Goal: Task Accomplishment & Management: Manage account settings

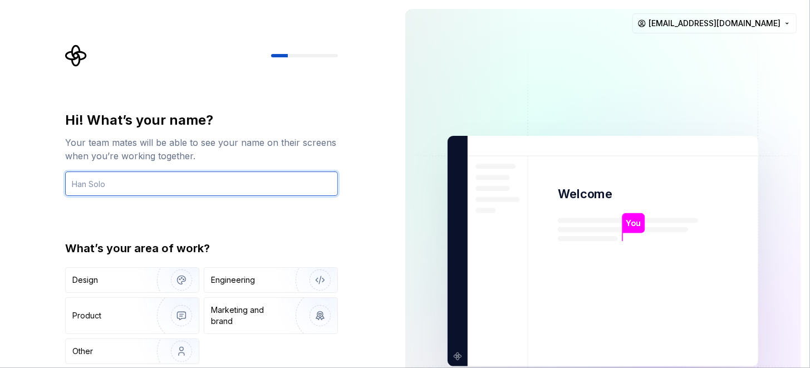
click at [128, 185] on input "text" at bounding box center [201, 183] width 273 height 24
paste input "l ipsu dolors ametcon adi elitse doei tempo incidid utlabore etdol ma aliquae a…"
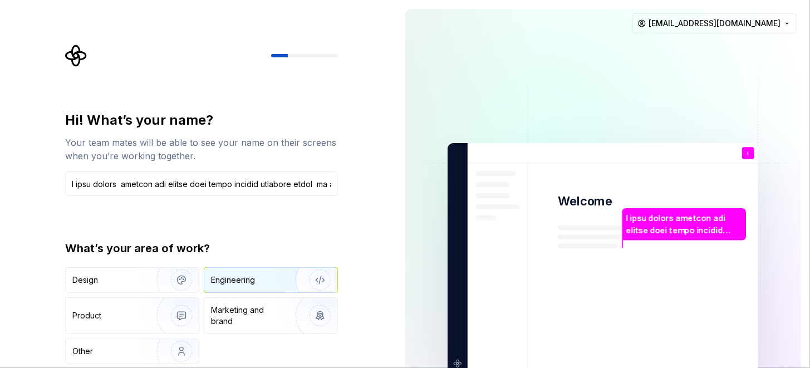
click at [262, 282] on div "Engineering" at bounding box center [255, 279] width 88 height 11
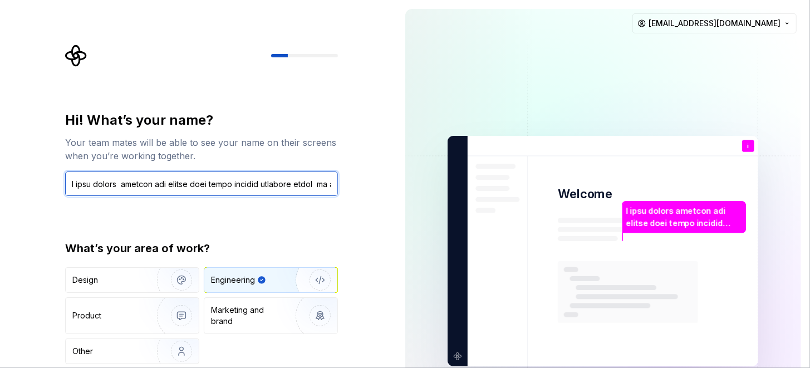
click at [310, 186] on input "text" at bounding box center [201, 183] width 273 height 24
type input "i want create website can peploe sell there prouctee if someone sell boot they …"
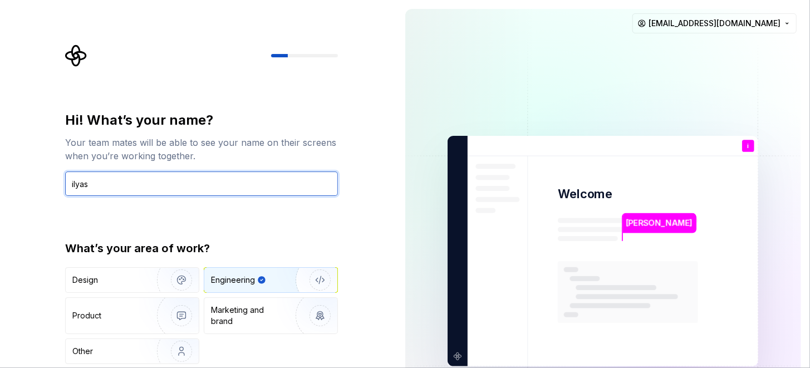
type input "ilyas"
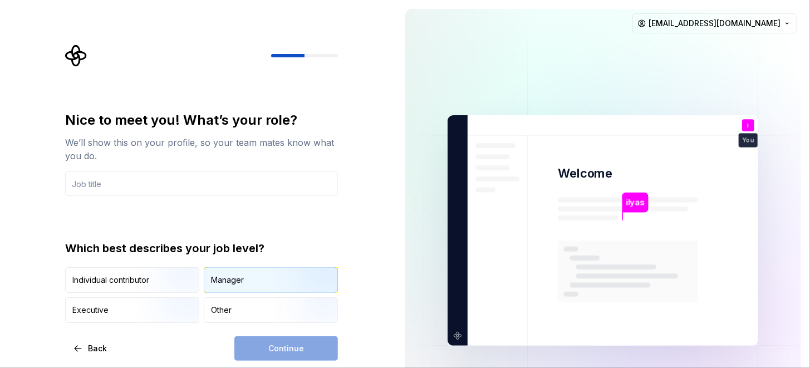
click at [258, 282] on div "Manager" at bounding box center [270, 280] width 133 height 24
click at [247, 290] on div "Manager" at bounding box center [270, 280] width 133 height 24
click at [253, 281] on icon "button" at bounding box center [250, 279] width 9 height 9
click at [241, 282] on div "Manager" at bounding box center [227, 279] width 33 height 11
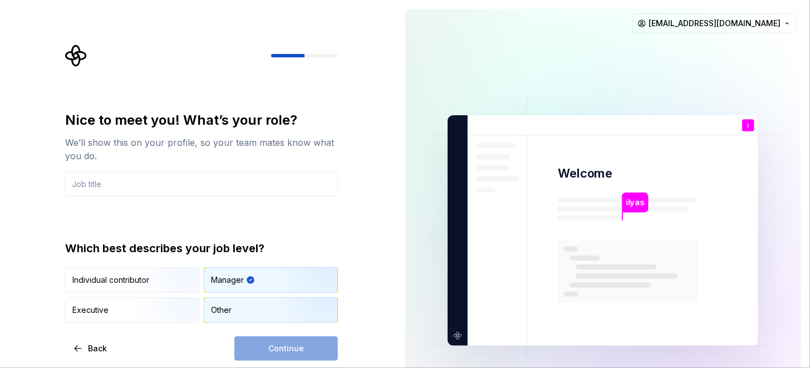
click at [237, 315] on div "Other" at bounding box center [270, 310] width 133 height 24
click at [277, 346] on div "Continue" at bounding box center [286, 348] width 104 height 24
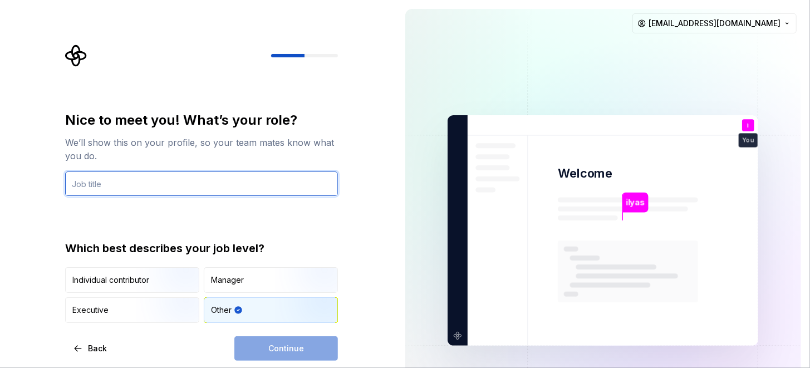
click at [150, 186] on input "text" at bounding box center [201, 183] width 273 height 24
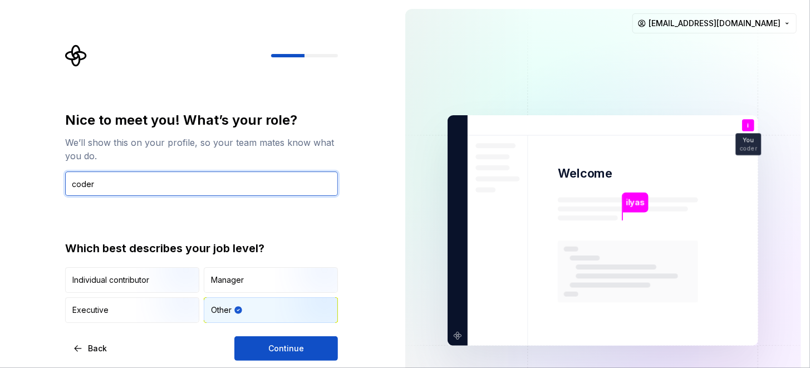
type input "coder"
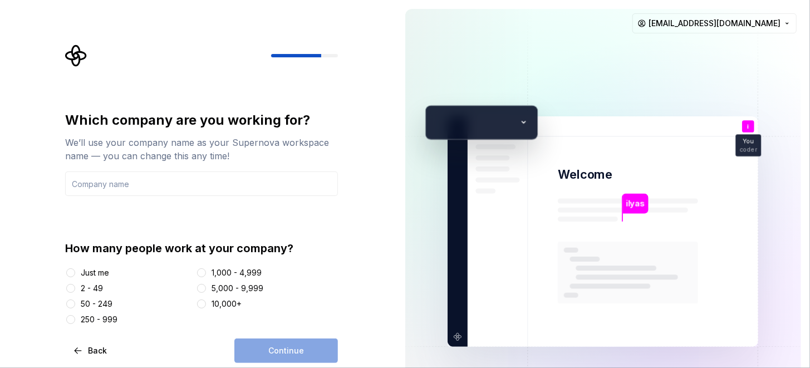
click at [104, 272] on div "Just me" at bounding box center [95, 272] width 28 height 11
click at [75, 272] on button "Just me" at bounding box center [70, 272] width 9 height 9
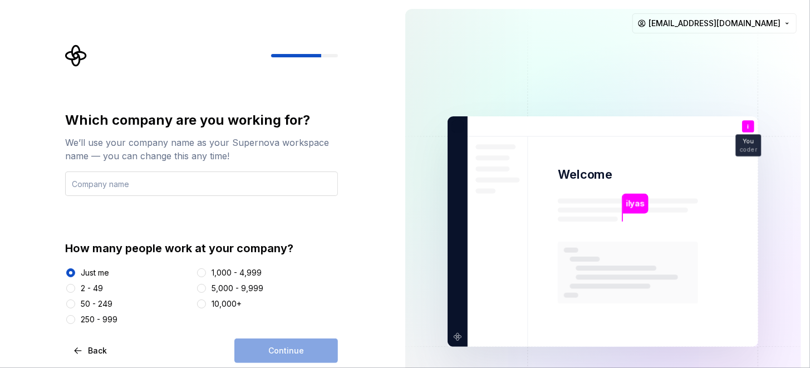
click at [134, 183] on input "text" at bounding box center [201, 183] width 273 height 24
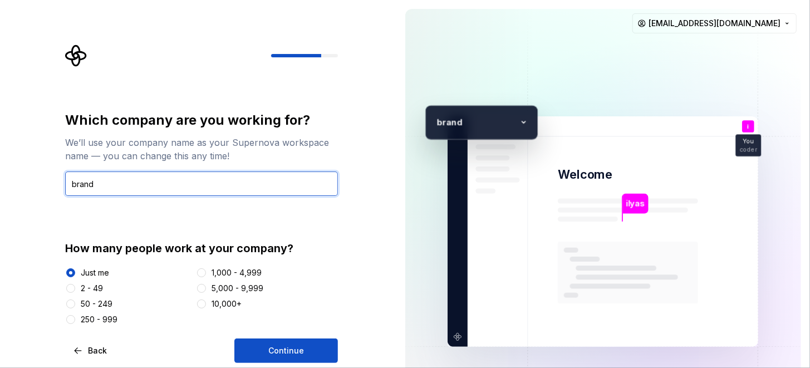
type input "brand"
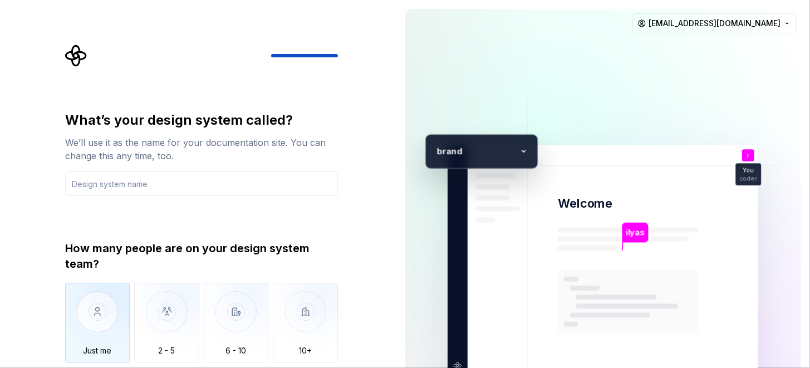
click at [101, 299] on img "button" at bounding box center [97, 320] width 65 height 75
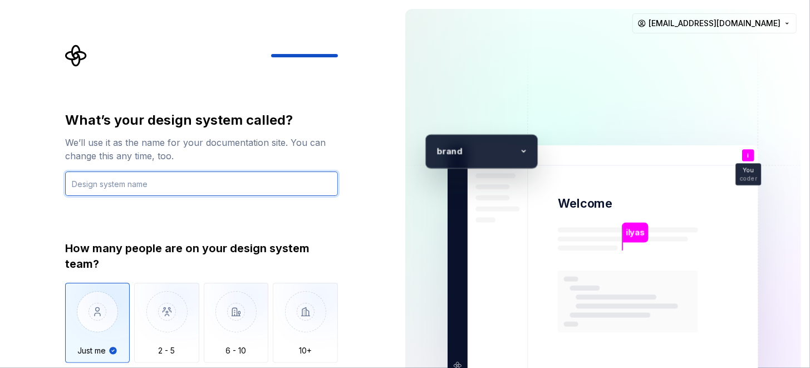
click at [173, 190] on input "text" at bounding box center [201, 183] width 273 height 24
type input "brand"
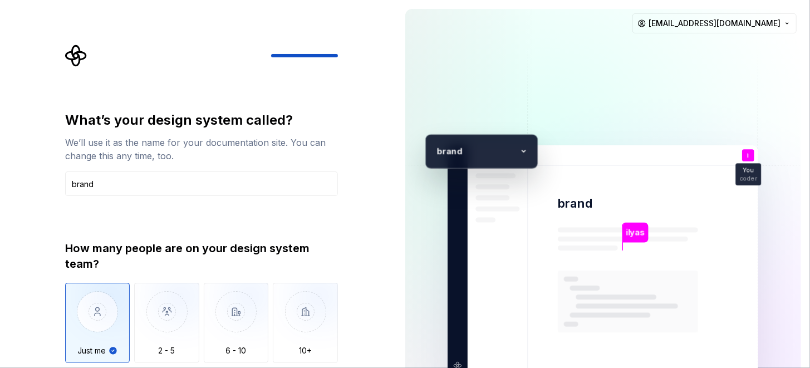
click at [100, 331] on img "button" at bounding box center [97, 320] width 65 height 75
type button "Only one person"
click at [158, 190] on input "brand" at bounding box center [201, 183] width 273 height 24
click at [523, 153] on icon at bounding box center [523, 151] width 17 height 17
click at [523, 151] on icon at bounding box center [523, 151] width 3 height 2
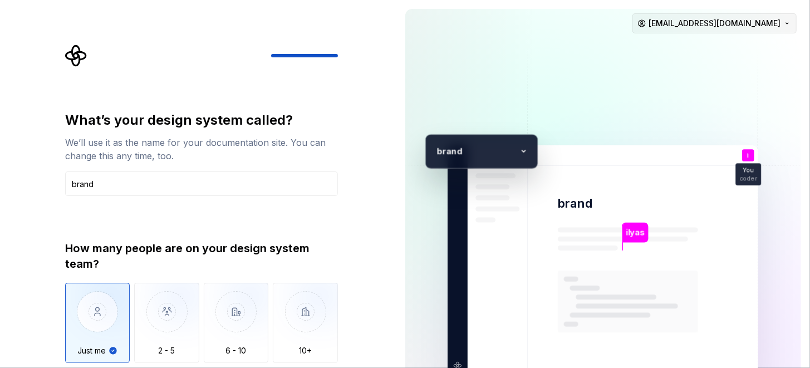
click at [787, 21] on html "What’s your design system called? We’ll use it as the name for your documentati…" at bounding box center [405, 184] width 810 height 368
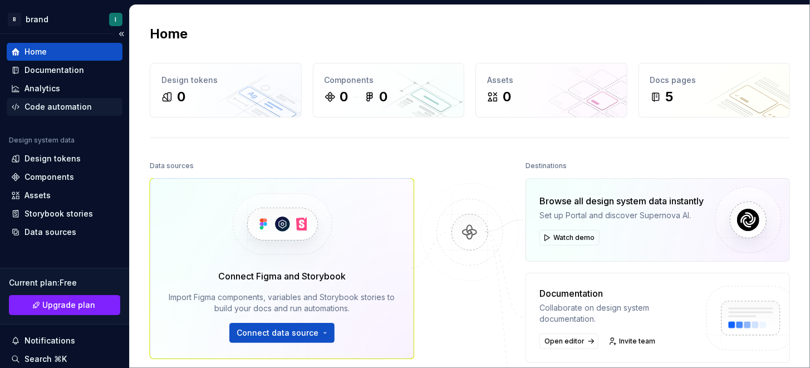
click at [59, 103] on div "Code automation" at bounding box center [57, 106] width 67 height 11
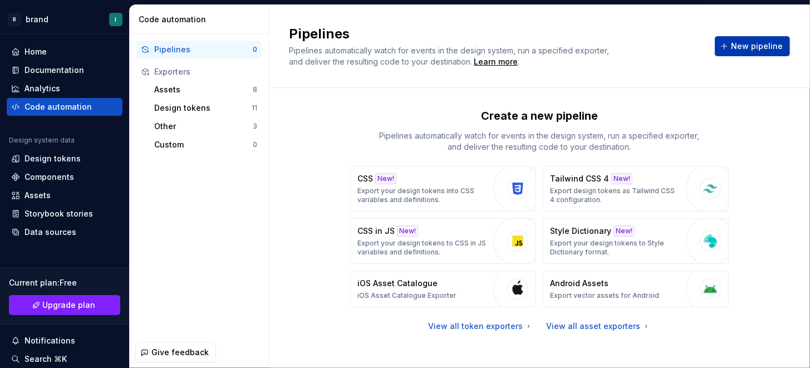
click at [738, 49] on span "New pipeline" at bounding box center [757, 46] width 52 height 11
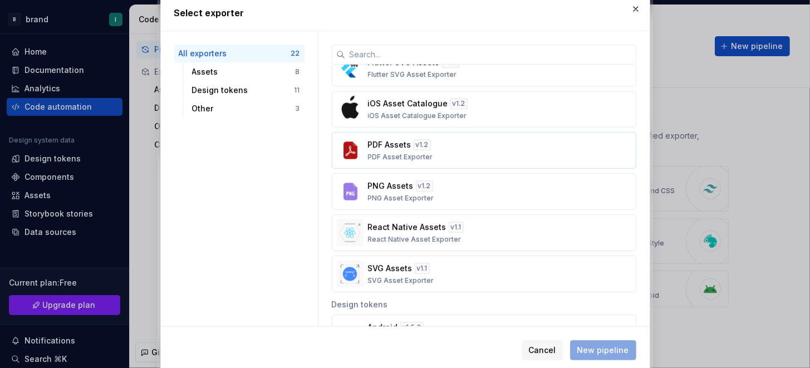
scroll to position [167, 0]
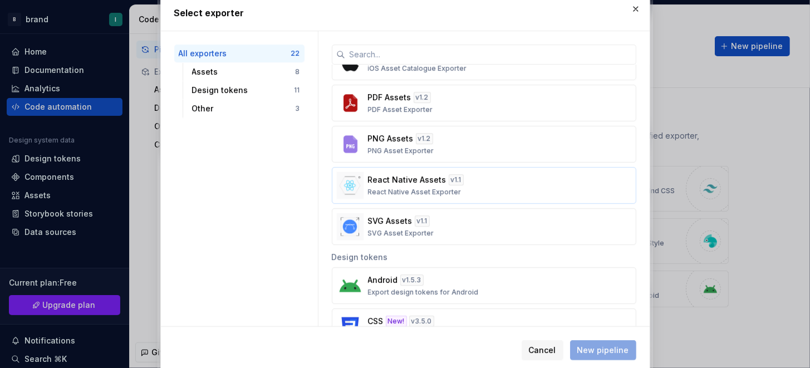
click at [412, 188] on p "React Native Asset Exporter" at bounding box center [414, 192] width 93 height 9
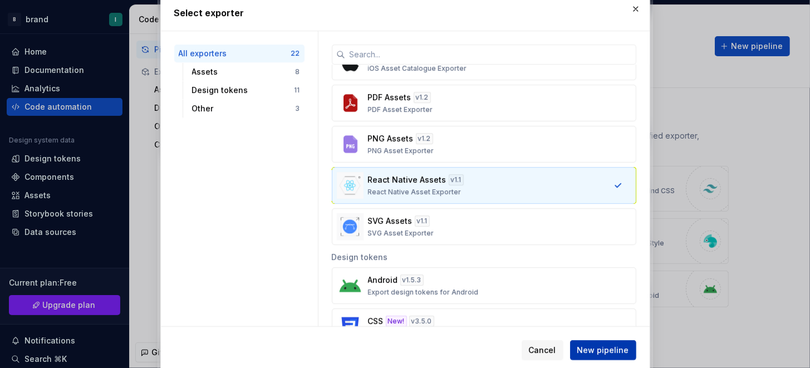
click at [607, 346] on span "New pipeline" at bounding box center [603, 349] width 52 height 11
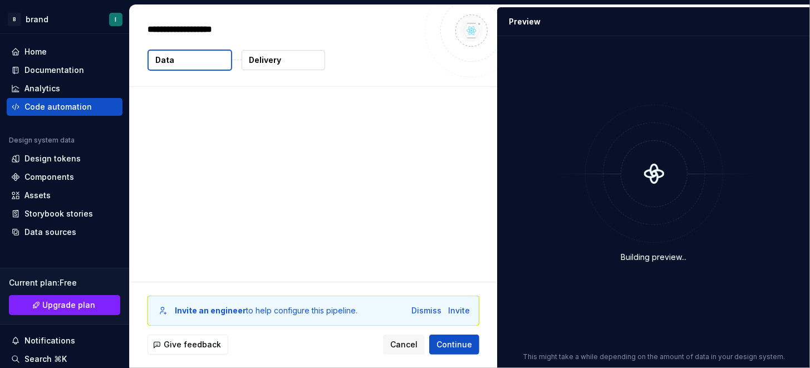
type textarea "*"
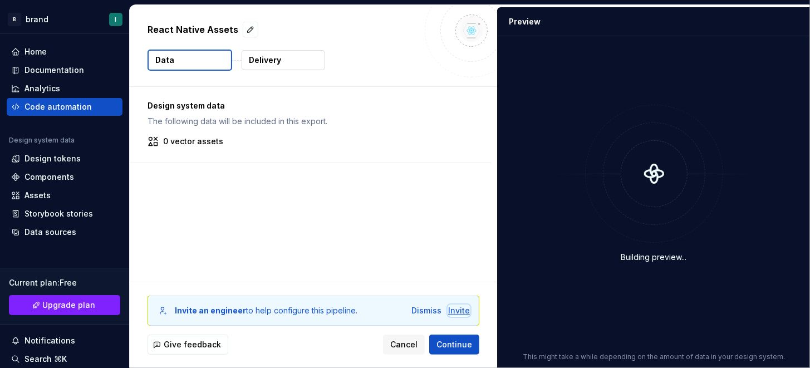
click at [459, 309] on div "Invite" at bounding box center [459, 310] width 22 height 11
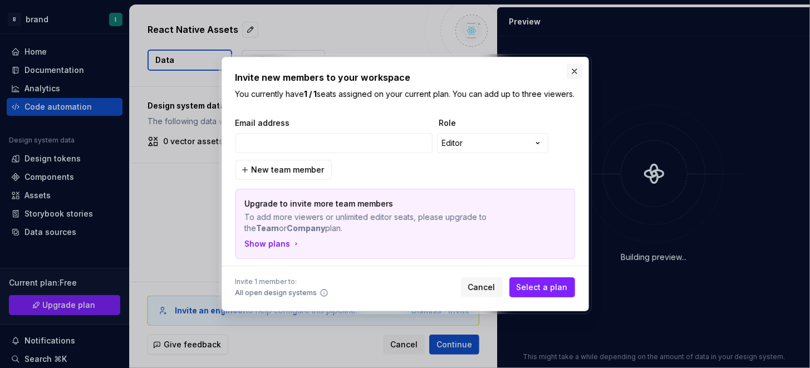
click at [576, 70] on button "button" at bounding box center [574, 71] width 16 height 16
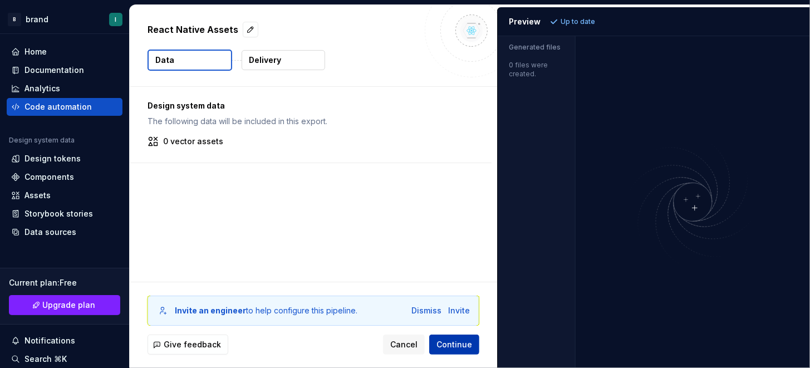
click at [465, 350] on button "Continue" at bounding box center [454, 344] width 50 height 20
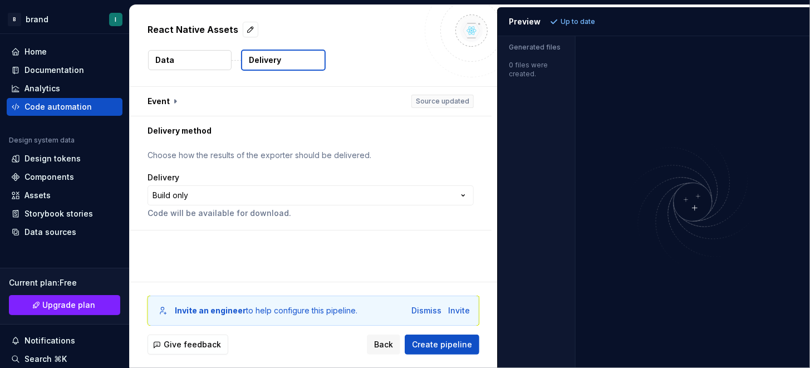
click at [205, 156] on p "Choose how the results of the exporter should be delivered." at bounding box center [310, 155] width 326 height 11
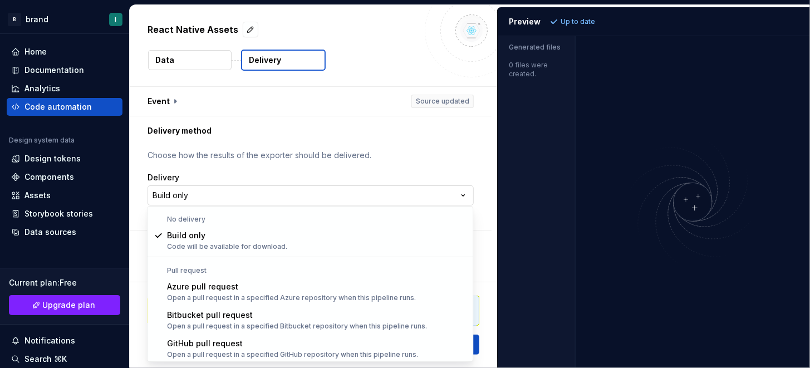
click at [233, 191] on html "**********" at bounding box center [405, 184] width 810 height 368
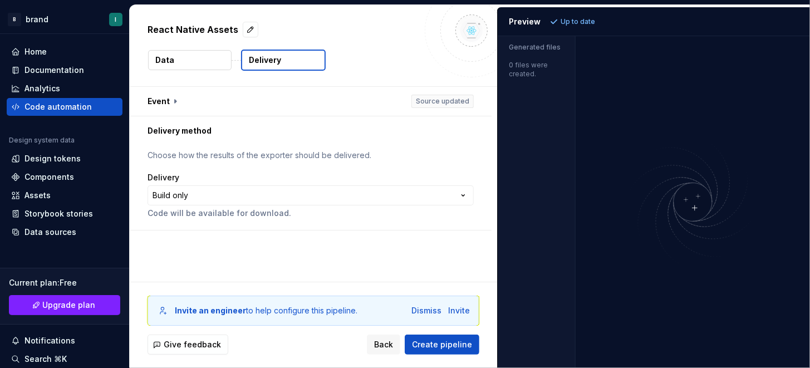
click at [344, 105] on html "**********" at bounding box center [405, 184] width 810 height 368
click at [450, 353] on button "Create pipeline" at bounding box center [442, 344] width 75 height 20
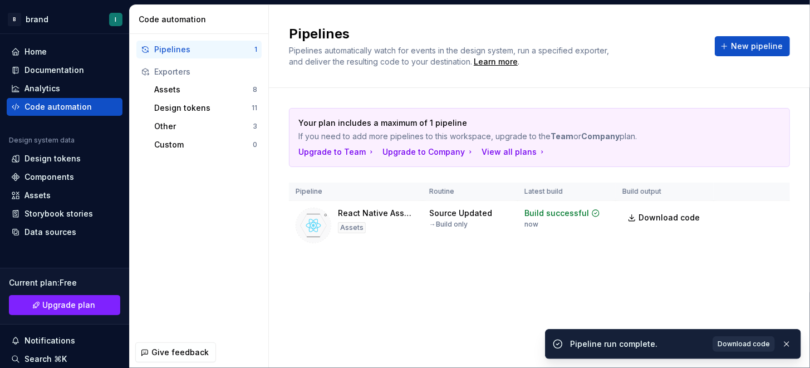
click at [748, 349] on link "Download code" at bounding box center [743, 344] width 62 height 16
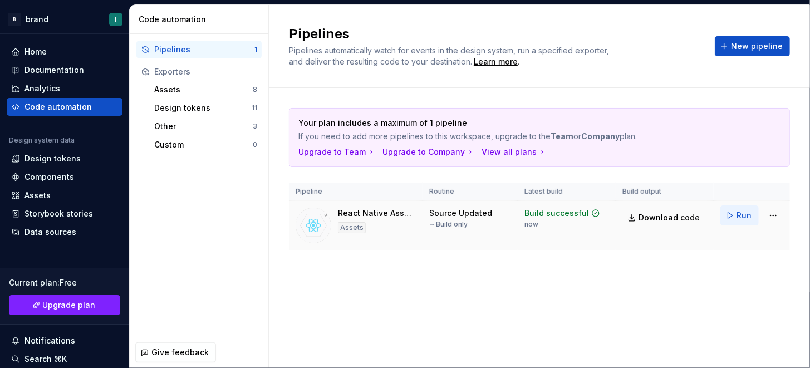
click at [743, 213] on span "Run" at bounding box center [743, 215] width 15 height 11
click at [180, 92] on div "Assets" at bounding box center [203, 89] width 98 height 11
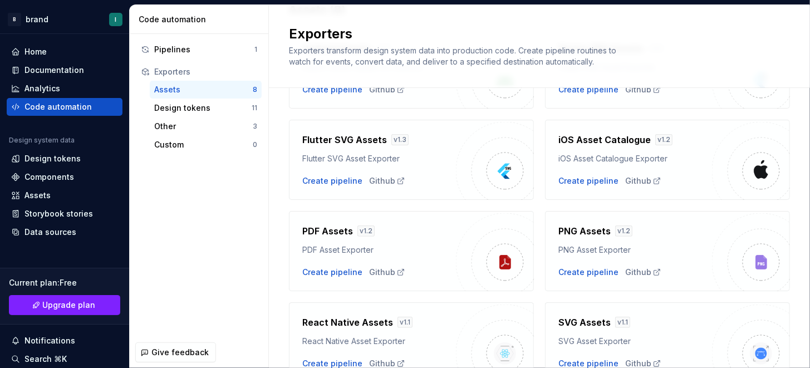
scroll to position [162, 0]
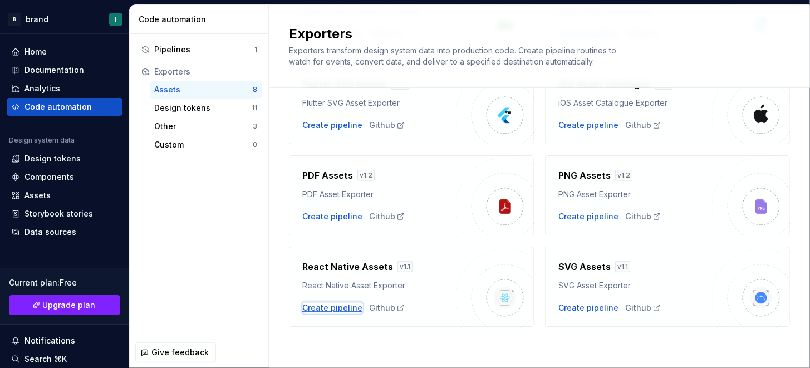
click at [327, 302] on div "Create pipeline" at bounding box center [332, 307] width 60 height 11
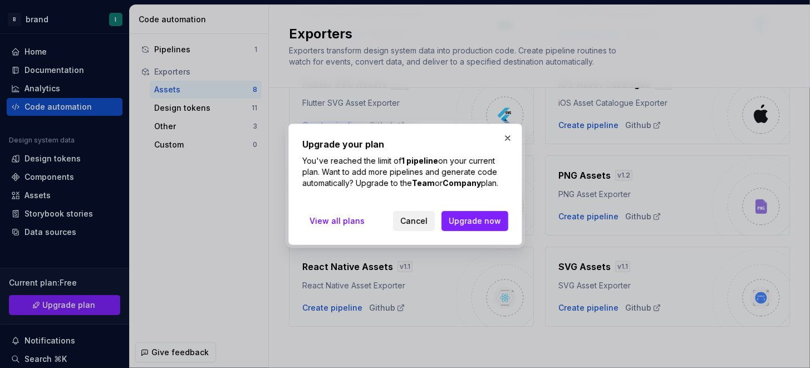
click at [422, 225] on span "Cancel" at bounding box center [413, 220] width 27 height 11
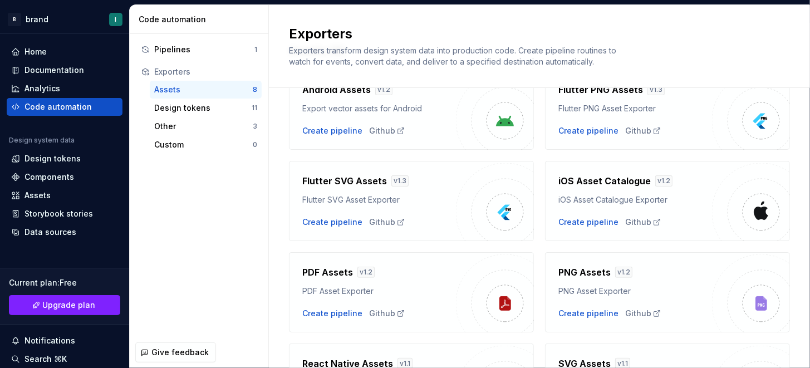
scroll to position [0, 0]
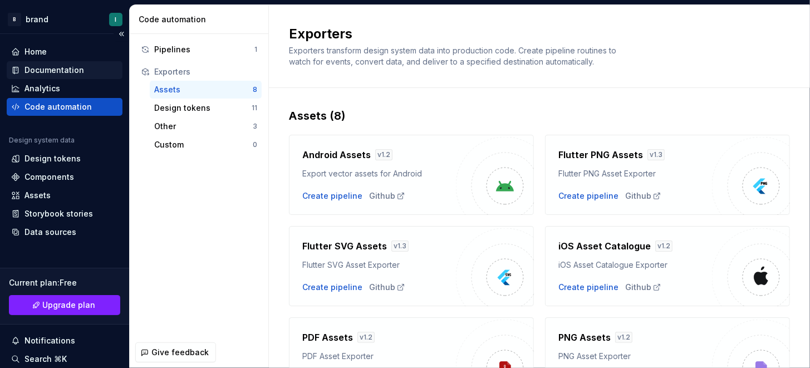
click at [43, 72] on div "Documentation" at bounding box center [54, 70] width 60 height 11
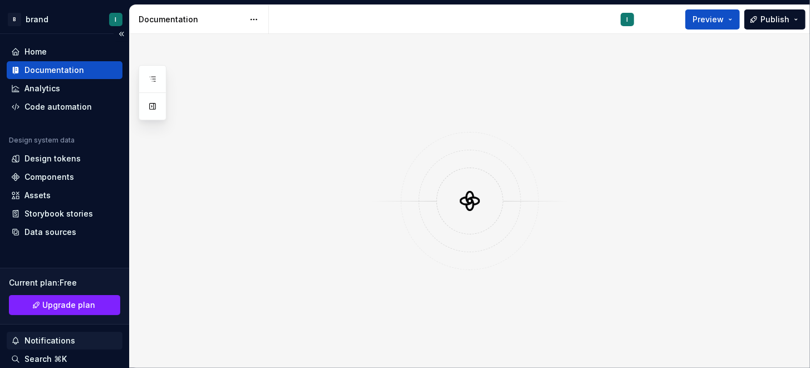
scroll to position [111, 0]
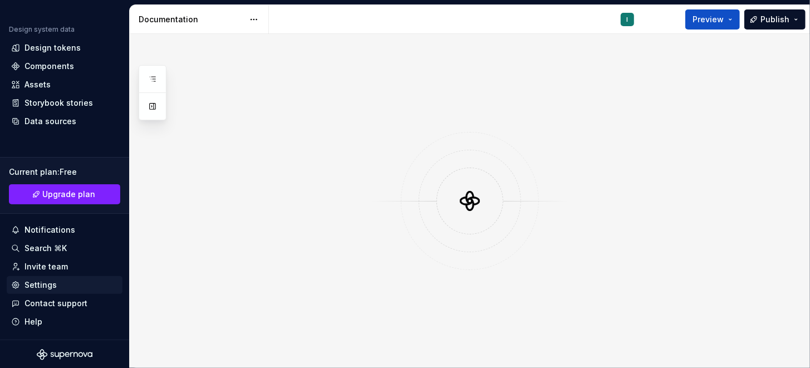
click at [37, 287] on div "Settings" at bounding box center [40, 284] width 32 height 11
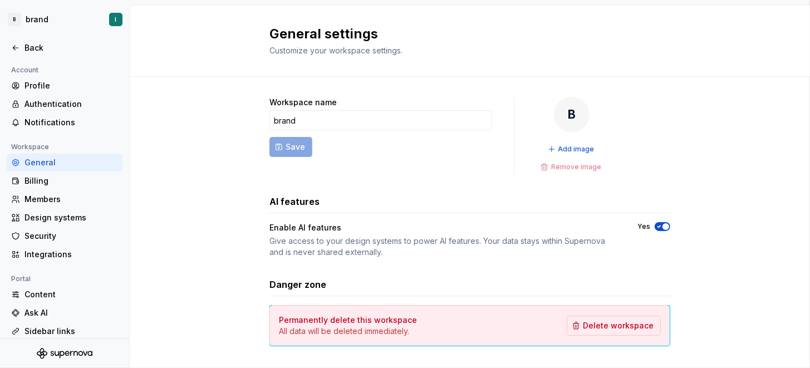
scroll to position [19, 0]
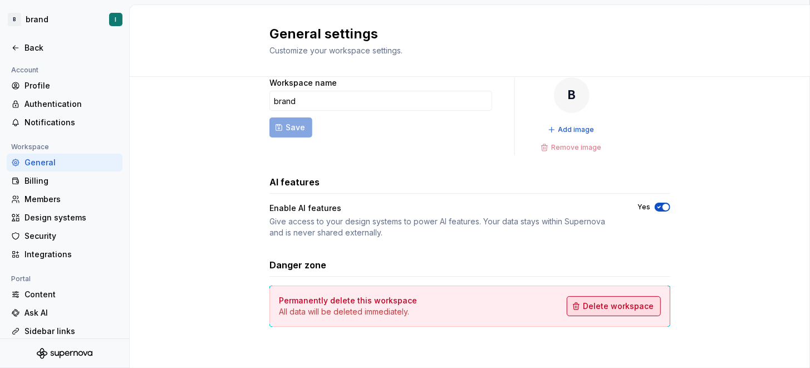
click at [591, 303] on span "Delete workspace" at bounding box center [618, 305] width 71 height 11
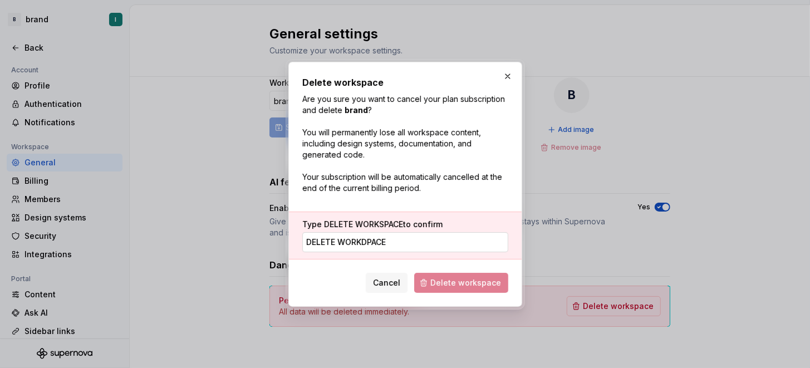
click at [367, 244] on input "delete workdpace" at bounding box center [405, 242] width 206 height 20
type input "delete workspace"
click at [443, 288] on button "Delete workspace" at bounding box center [461, 283] width 94 height 20
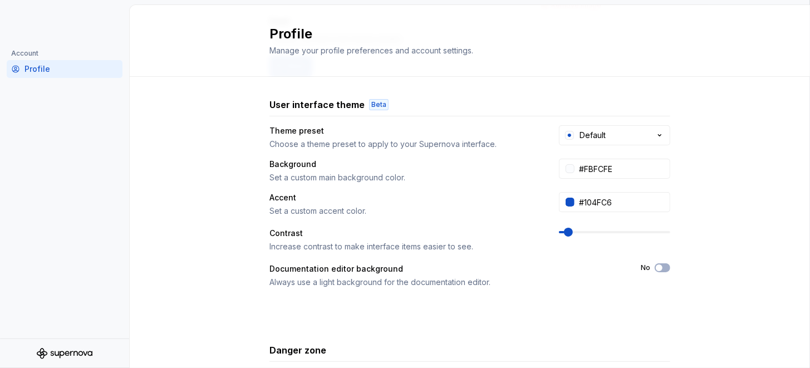
scroll to position [167, 0]
